Goal: Find specific page/section: Find specific page/section

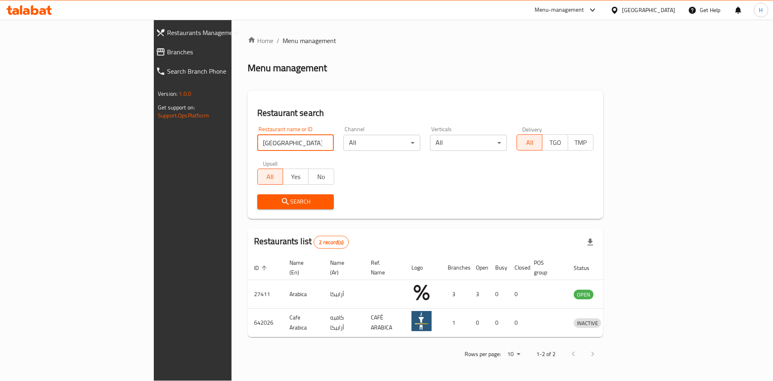
type input "[GEOGRAPHIC_DATA]"
click button "Search" at bounding box center [295, 202] width 77 height 15
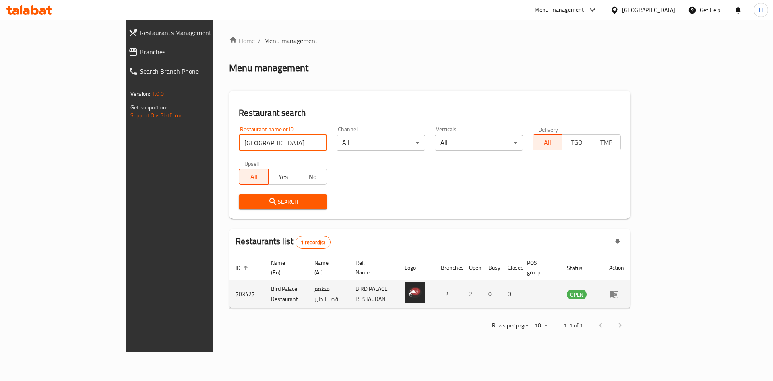
click at [631, 292] on td "enhanced table" at bounding box center [617, 294] width 28 height 29
click at [618, 293] on icon "enhanced table" at bounding box center [616, 294] width 3 height 3
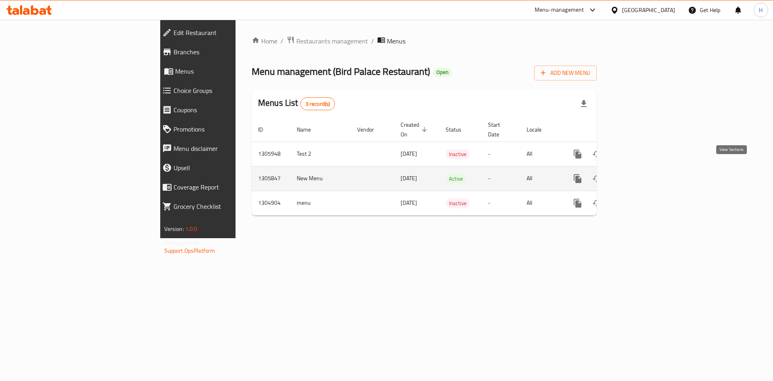
click at [646, 174] on link "enhanced table" at bounding box center [635, 178] width 19 height 19
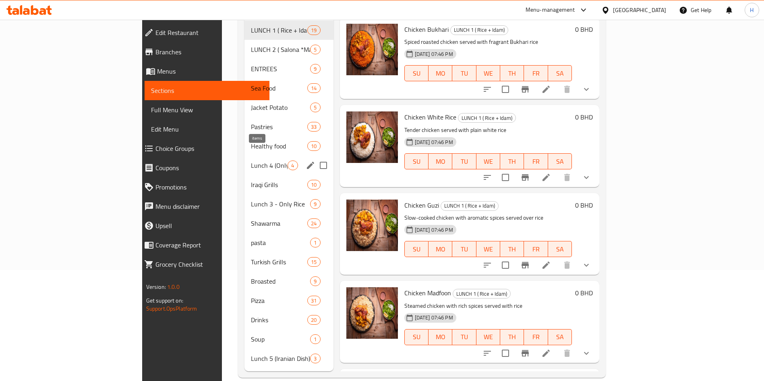
scroll to position [113, 0]
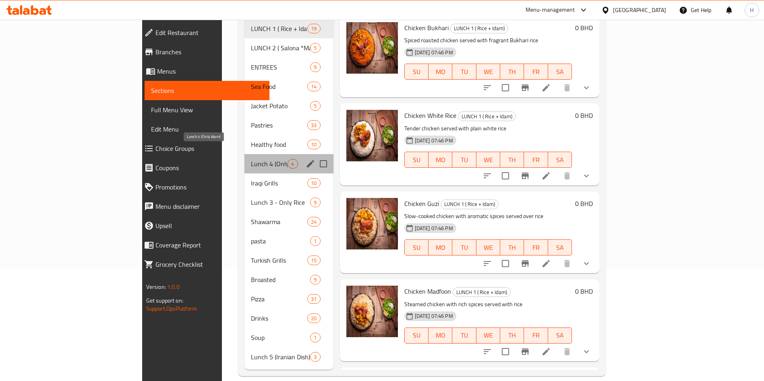
click at [251, 159] on span "Lunch 4 (Only Idam)" at bounding box center [269, 164] width 37 height 10
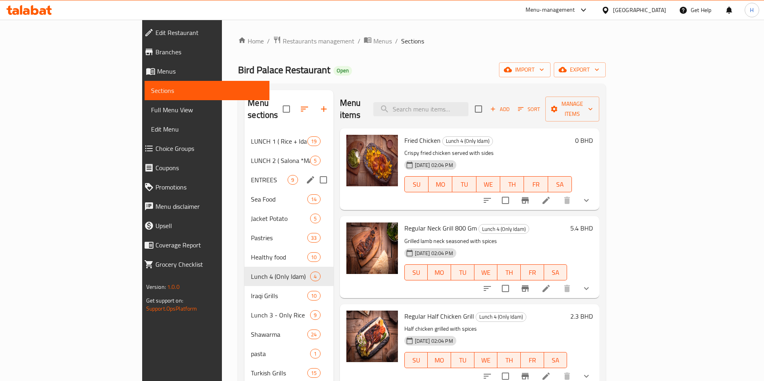
click at [245, 174] on div "ENTREES 9" at bounding box center [289, 179] width 89 height 19
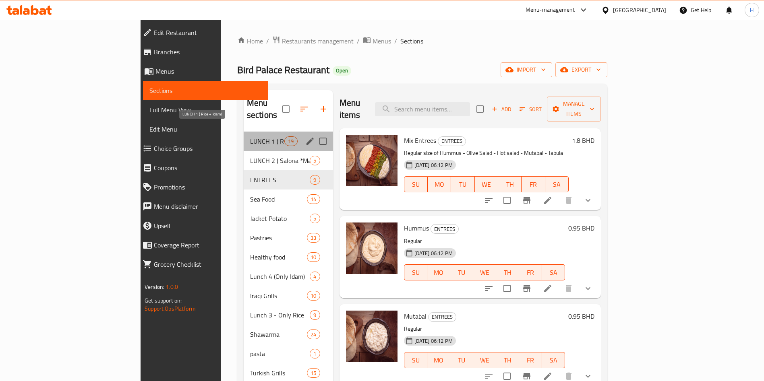
click at [250, 137] on span "LUNCH 1 ( Rice + Idam)" at bounding box center [267, 142] width 34 height 10
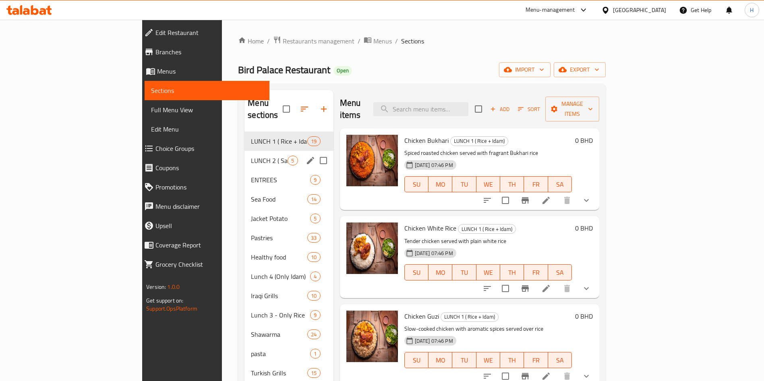
click at [245, 154] on div "LUNCH 2 ( Salona *Maraq*) 5" at bounding box center [289, 160] width 89 height 19
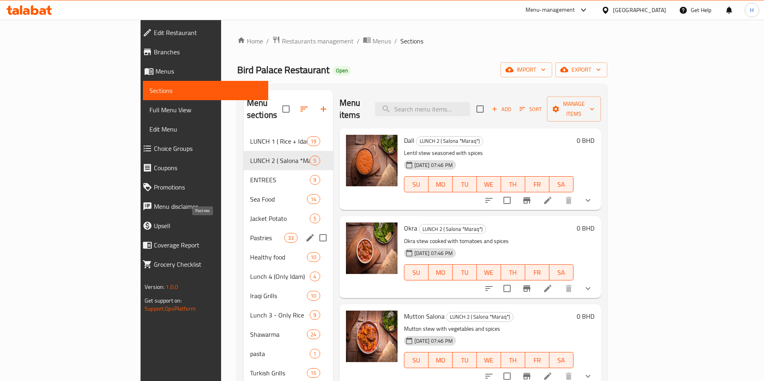
scroll to position [113, 0]
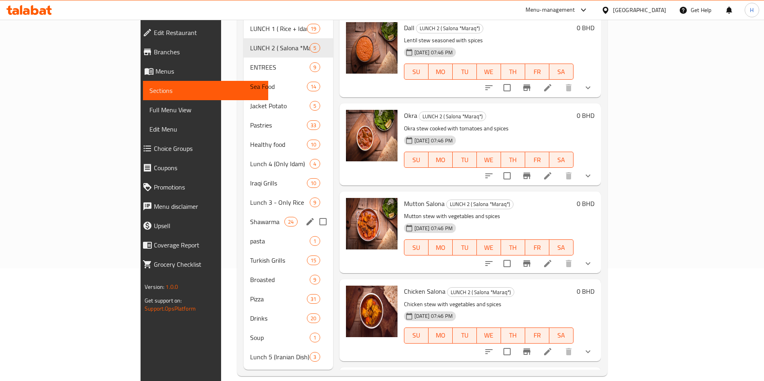
click at [244, 216] on div "Shawarma 24" at bounding box center [288, 221] width 89 height 19
